Goal: Task Accomplishment & Management: Use online tool/utility

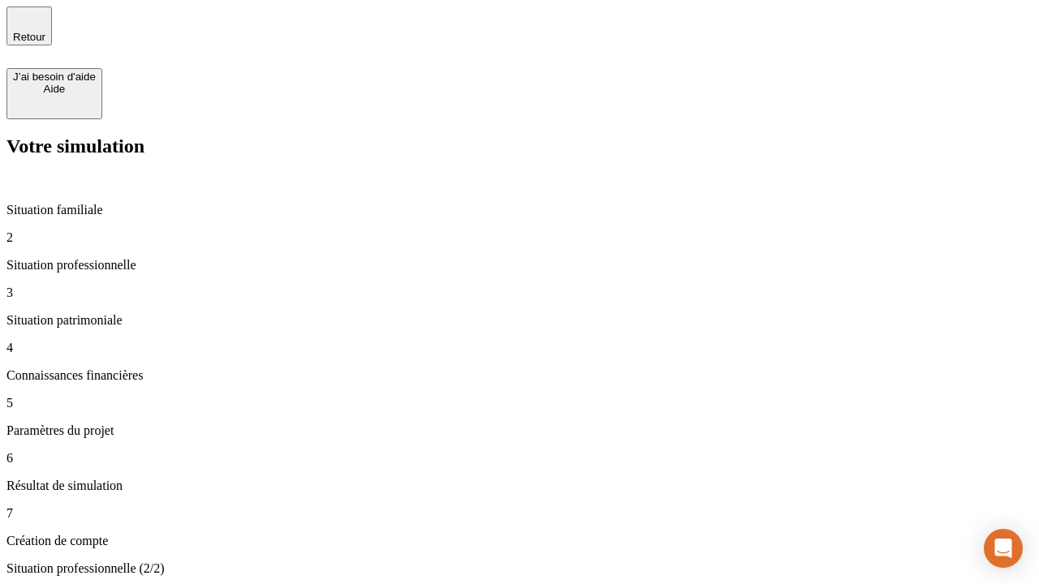
type input "30 000"
type input "1 000"
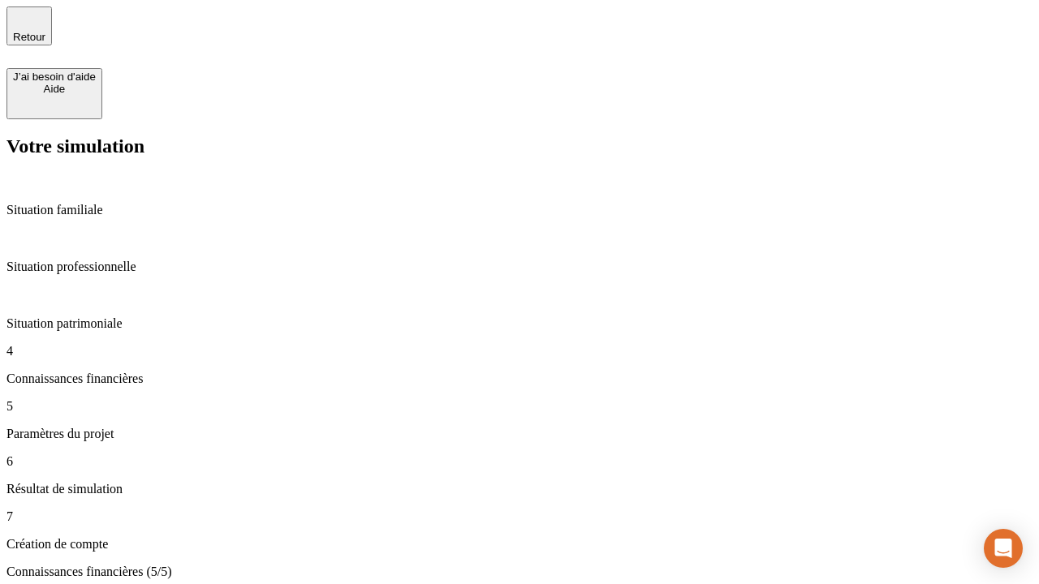
type input "65"
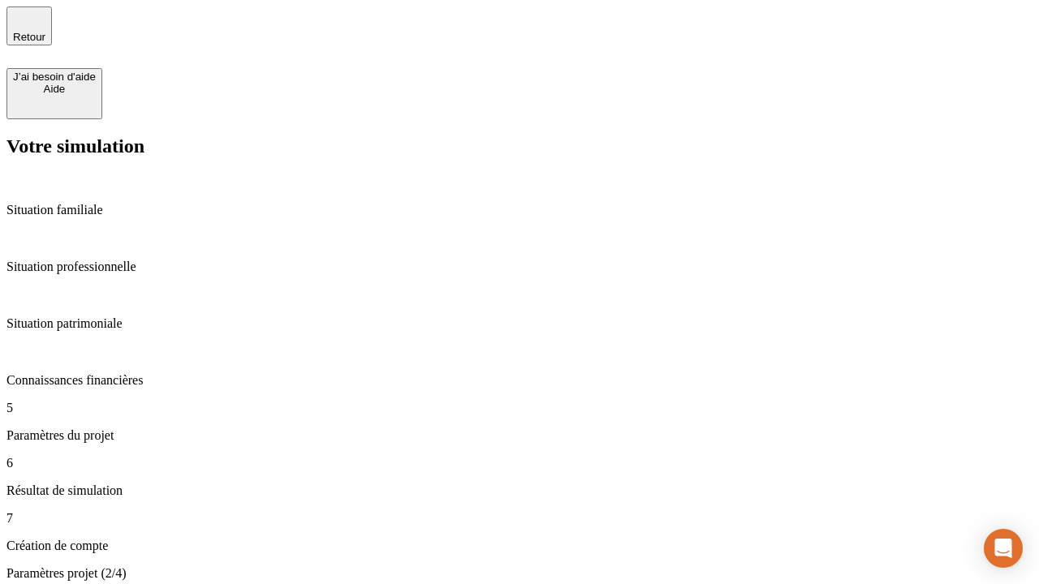
type input "5 000"
type input "640"
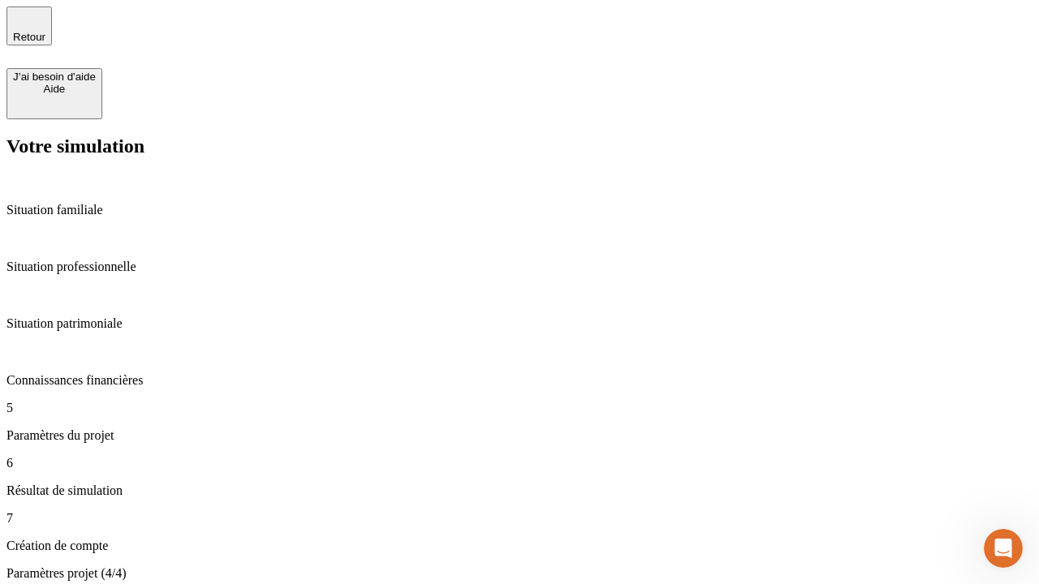
click at [118, 373] on p "Connaissances financières" at bounding box center [519, 380] width 1026 height 15
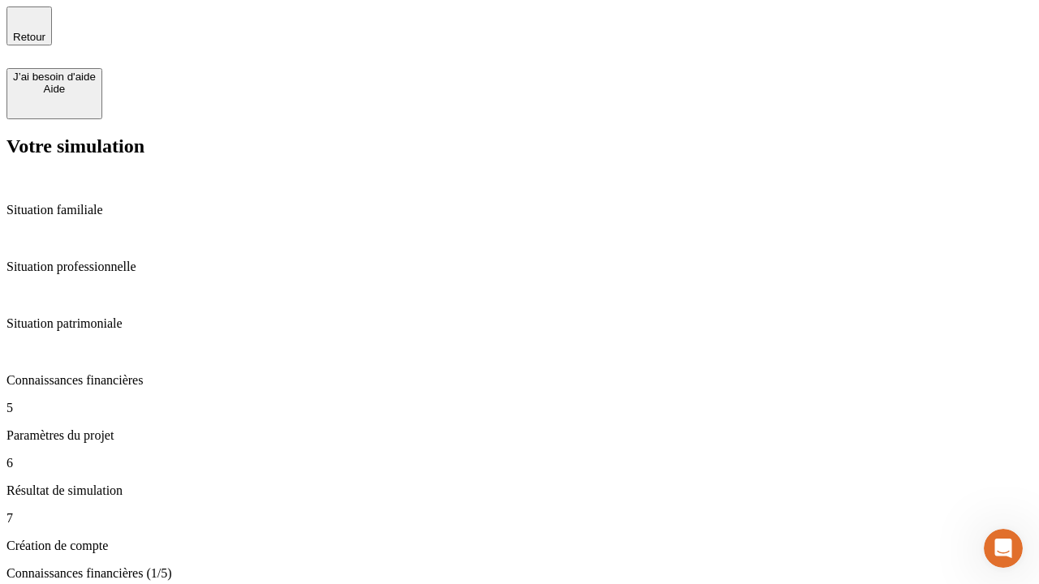
click at [114, 429] on p "Paramètres du projet" at bounding box center [519, 436] width 1026 height 15
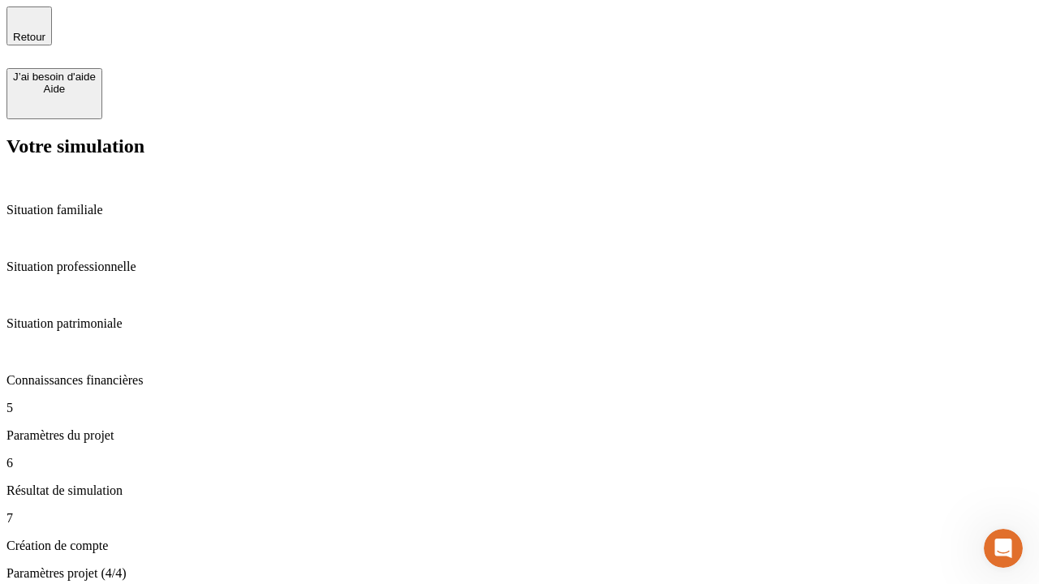
drag, startPoint x: 330, startPoint y: 114, endPoint x: 643, endPoint y: 159, distance: 315.7
drag, startPoint x: 327, startPoint y: 113, endPoint x: 666, endPoint y: 175, distance: 345.0
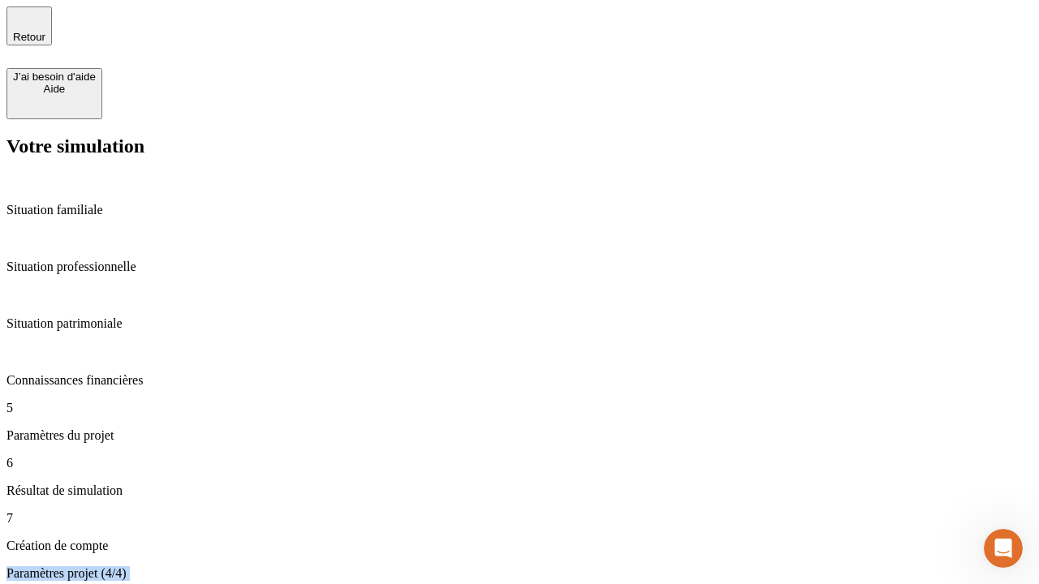
drag, startPoint x: 330, startPoint y: 112, endPoint x: 607, endPoint y: 158, distance: 280.7
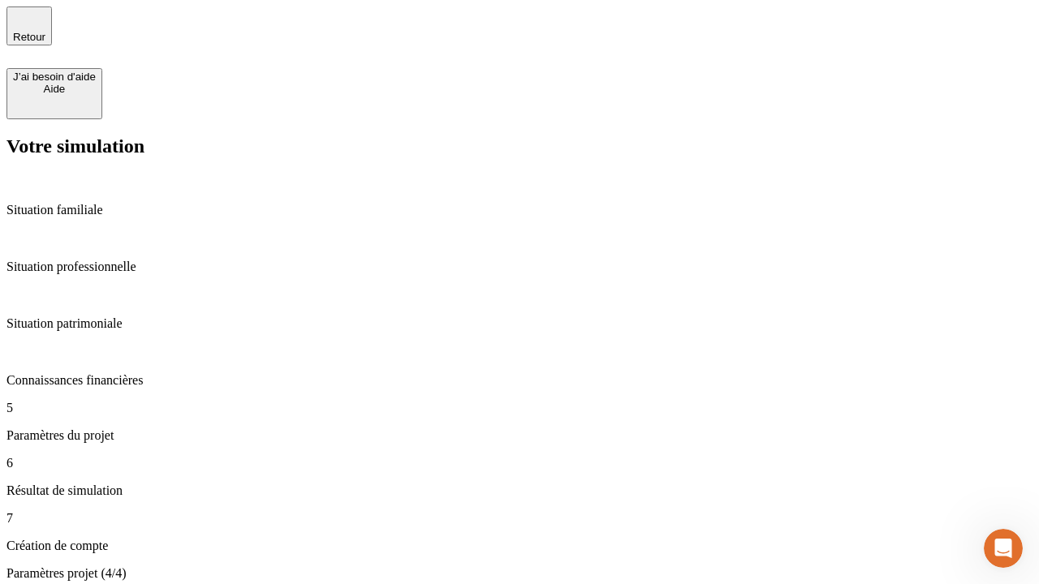
drag, startPoint x: 443, startPoint y: 152, endPoint x: 414, endPoint y: 142, distance: 30.8
